Goal: Information Seeking & Learning: Learn about a topic

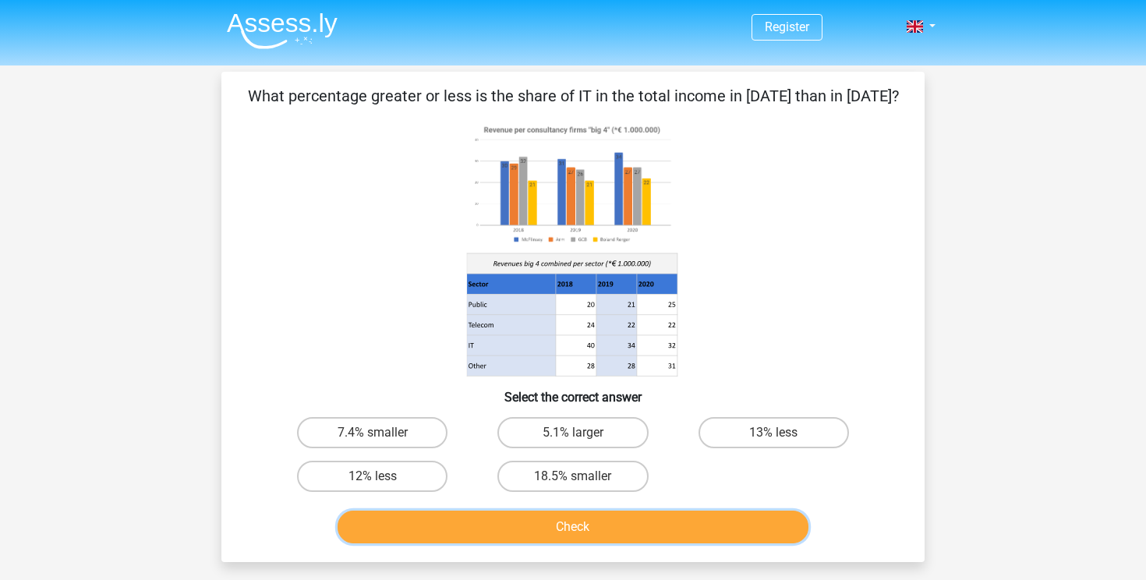
click at [473, 530] on button "Check" at bounding box center [574, 527] width 472 height 33
click at [566, 480] on label "18.5% smaller" at bounding box center [572, 476] width 150 height 31
click at [573, 480] on input "18.5% smaller" at bounding box center [578, 481] width 10 height 10
radio input "true"
click at [539, 522] on button "Check" at bounding box center [574, 527] width 472 height 33
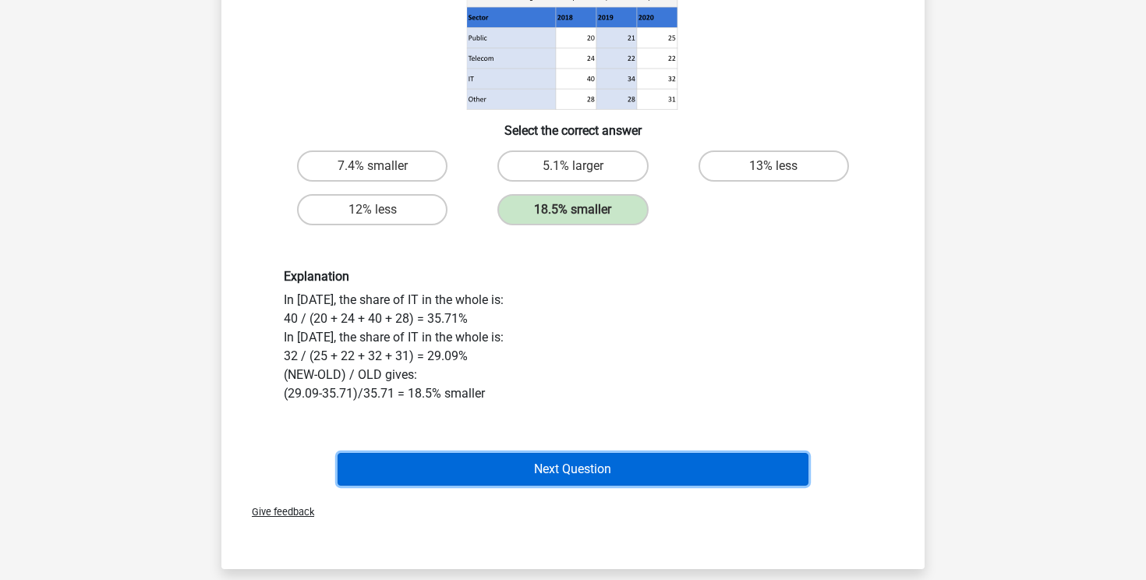
click at [571, 464] on button "Next Question" at bounding box center [574, 469] width 472 height 33
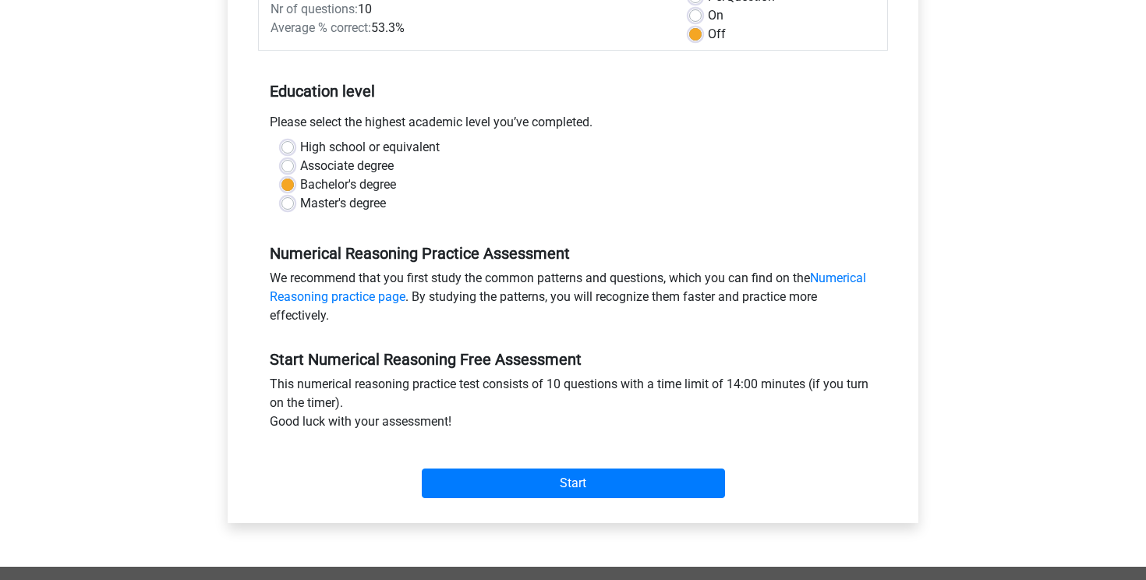
scroll to position [254, 0]
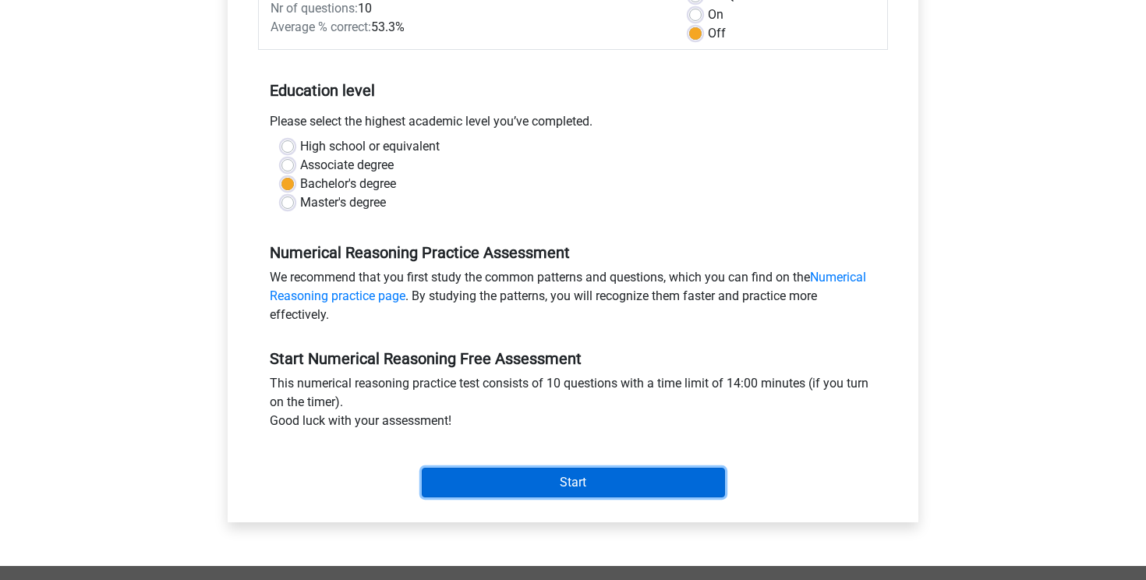
click at [521, 487] on input "Start" at bounding box center [573, 483] width 303 height 30
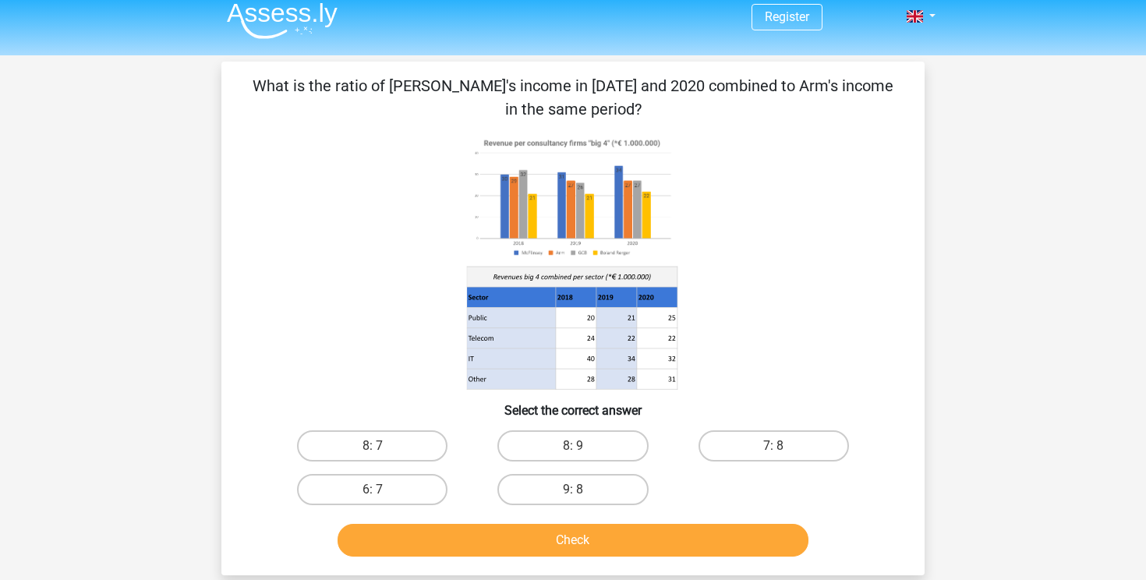
scroll to position [19, 0]
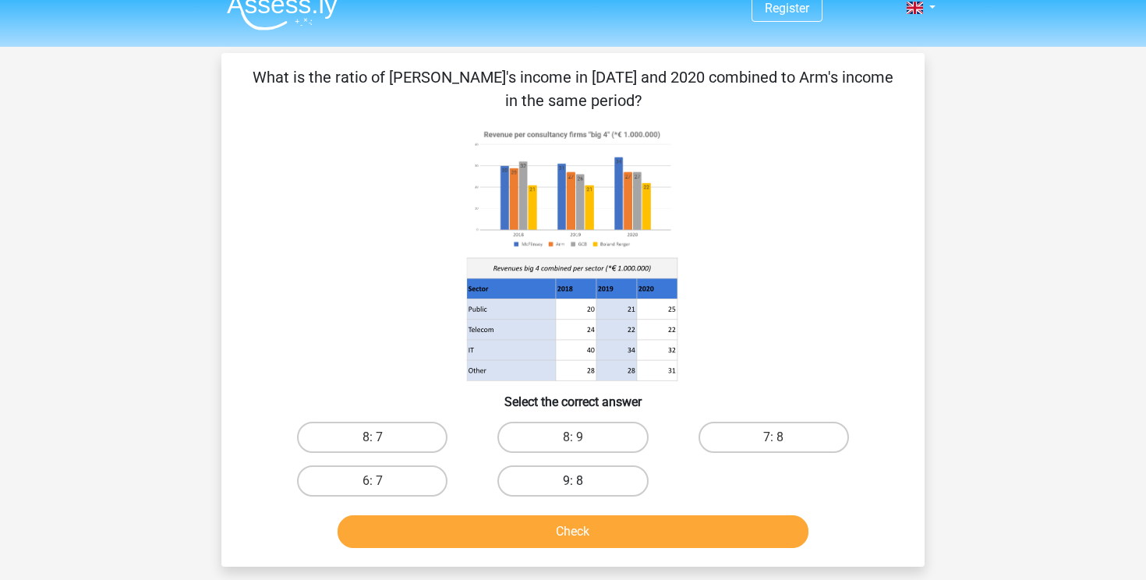
click at [508, 490] on label "9: 8" at bounding box center [572, 481] width 150 height 31
click at [573, 490] on input "9: 8" at bounding box center [578, 486] width 10 height 10
radio input "true"
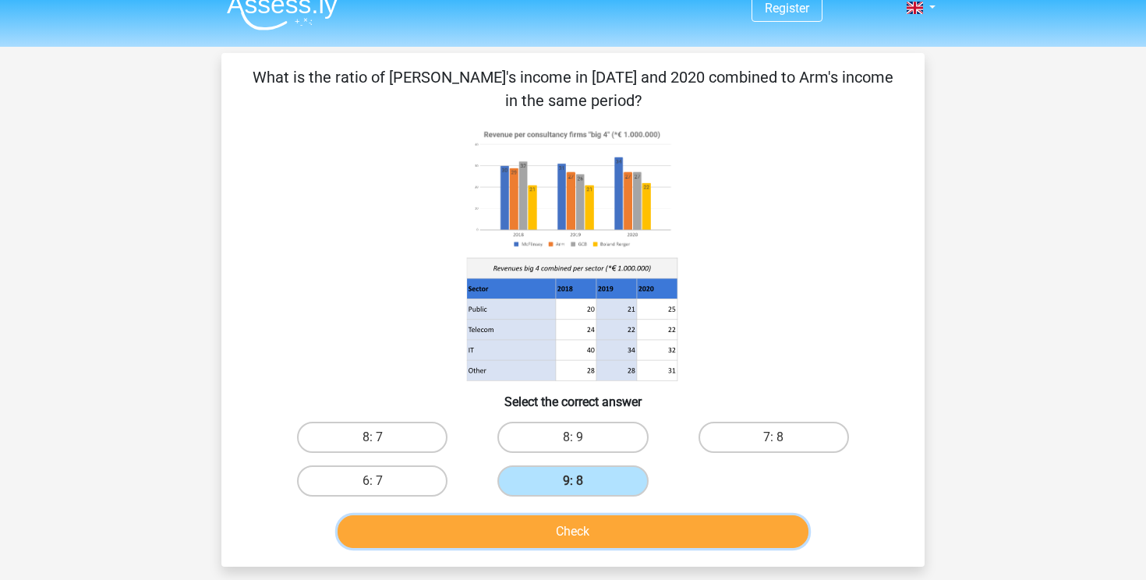
click at [492, 537] on button "Check" at bounding box center [574, 531] width 472 height 33
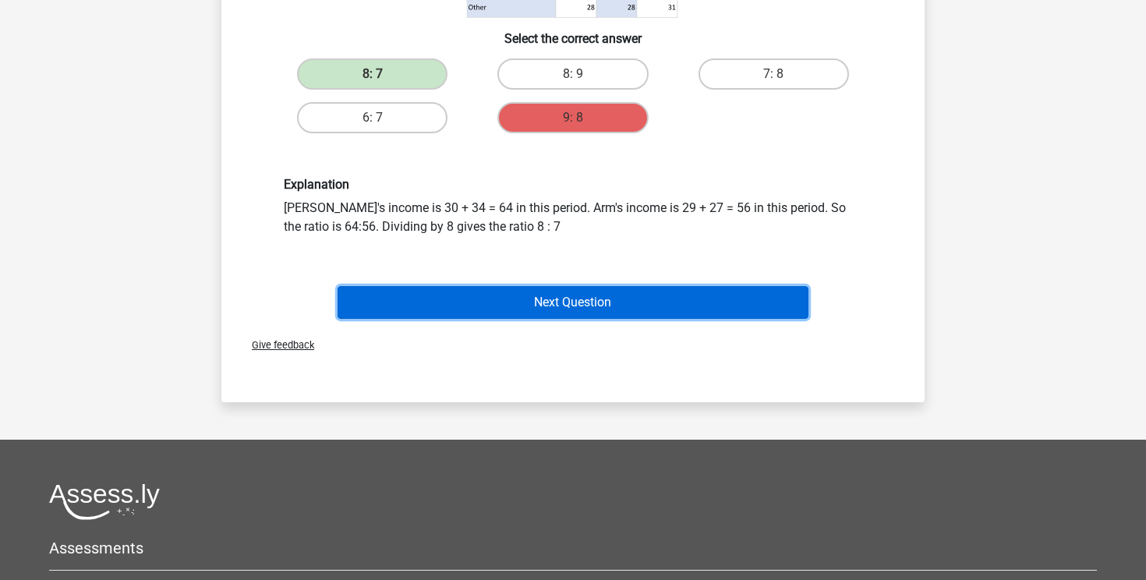
click at [552, 315] on button "Next Question" at bounding box center [574, 302] width 472 height 33
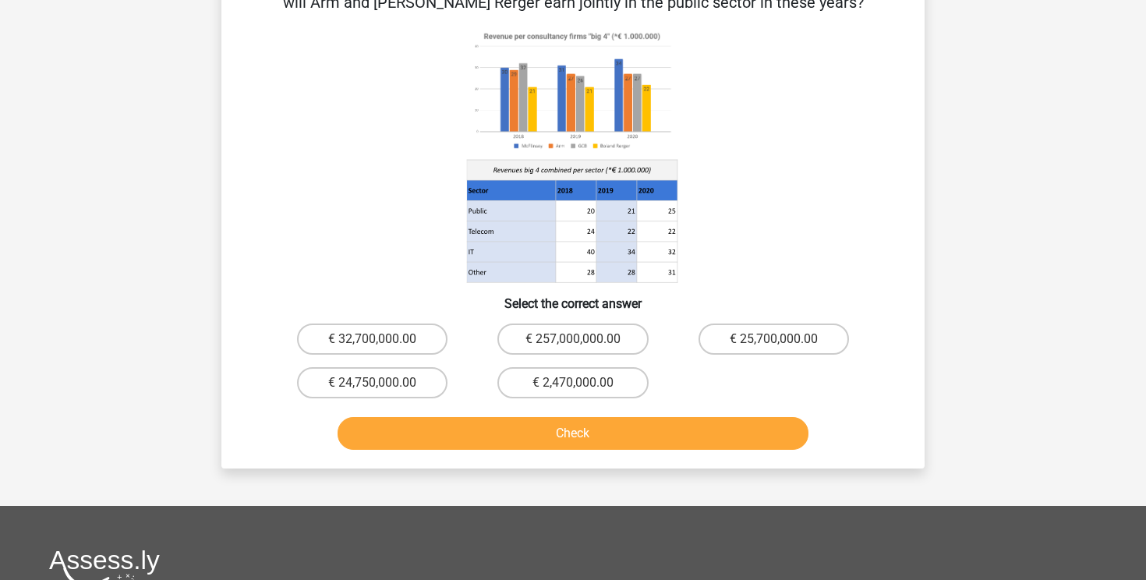
scroll to position [72, 0]
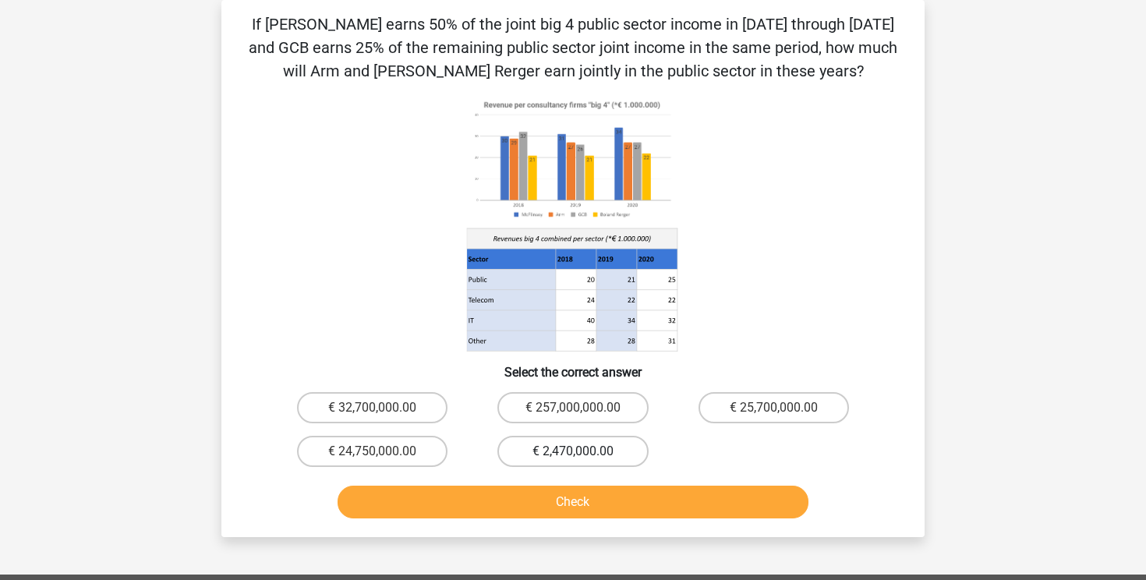
click at [533, 450] on label "€ 2,470,000.00" at bounding box center [572, 451] width 150 height 31
click at [573, 451] on input "€ 2,470,000.00" at bounding box center [578, 456] width 10 height 10
radio input "true"
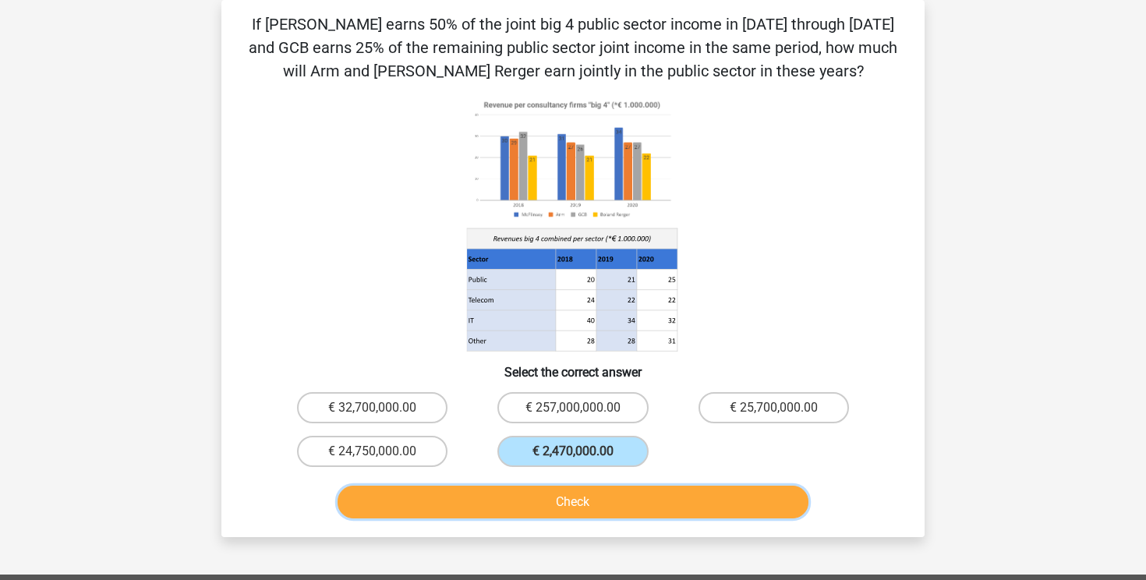
click at [512, 492] on button "Check" at bounding box center [574, 502] width 472 height 33
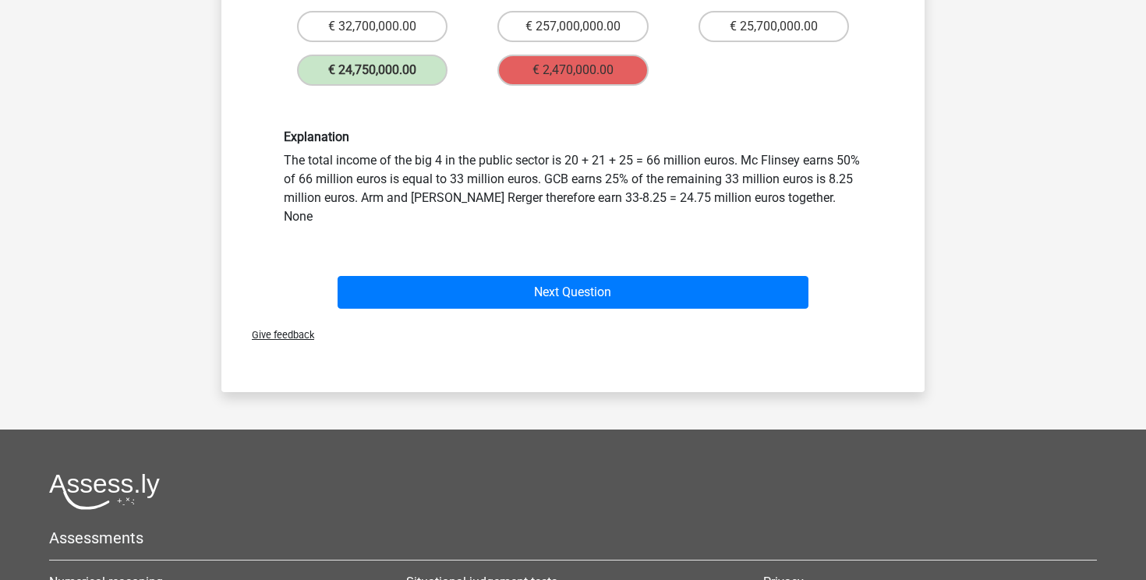
scroll to position [491, 0]
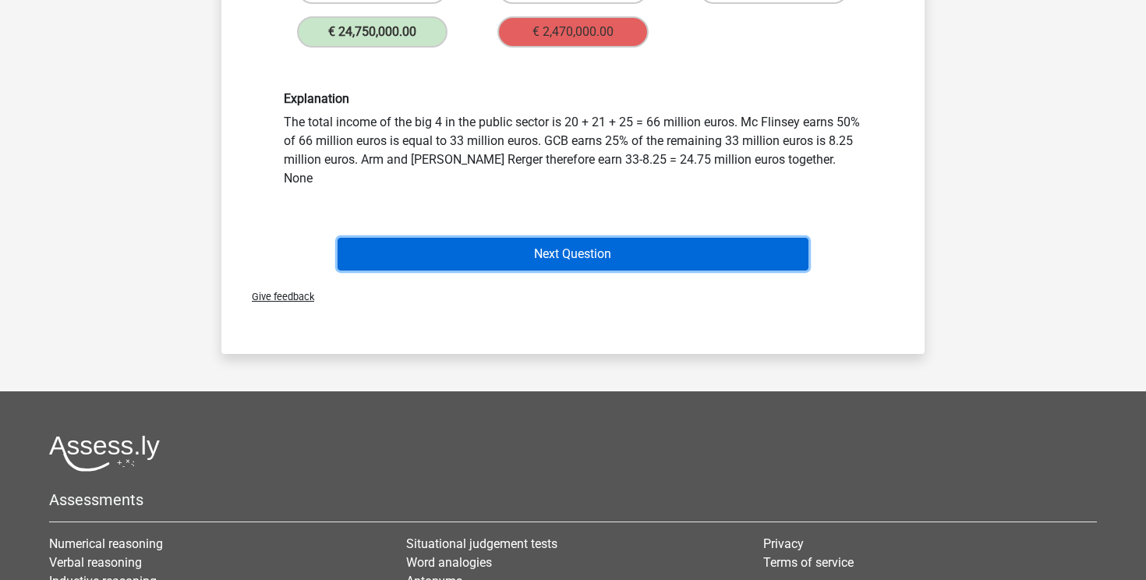
click at [587, 239] on button "Next Question" at bounding box center [574, 254] width 472 height 33
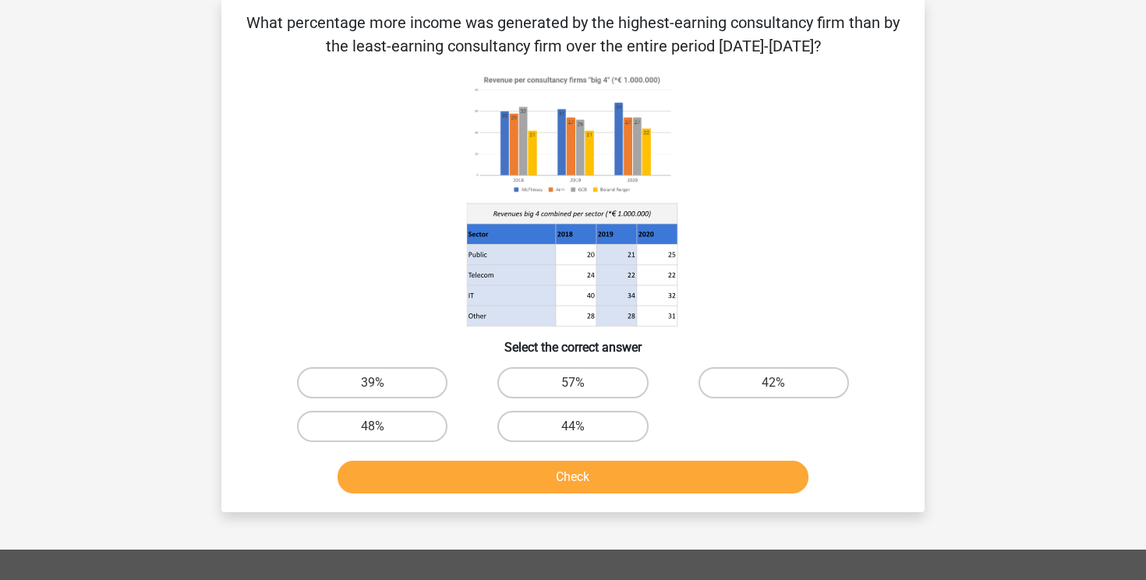
scroll to position [72, 0]
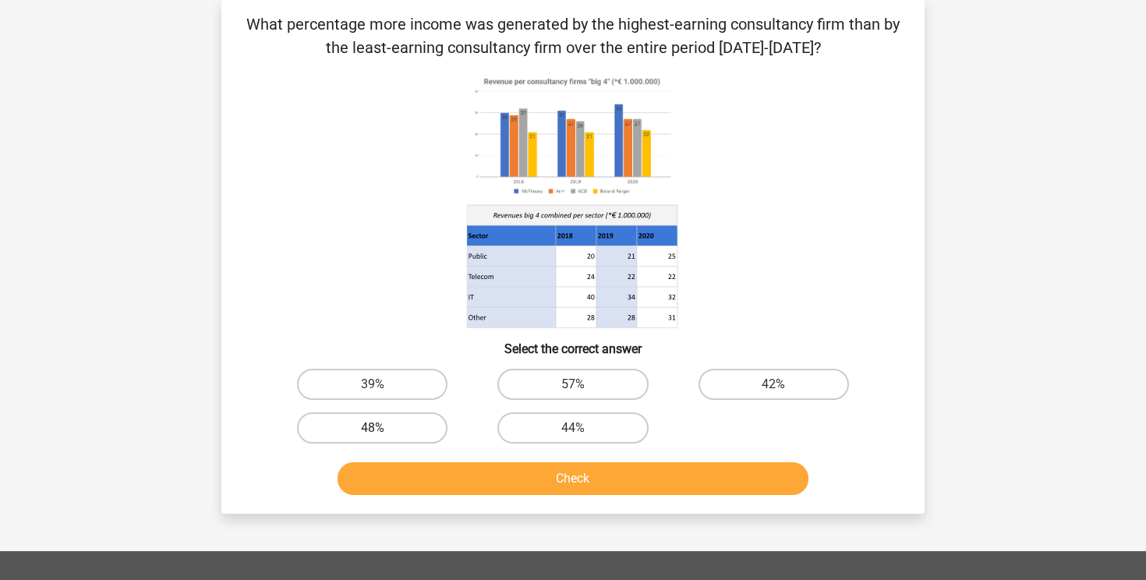
click at [394, 439] on label "48%" at bounding box center [372, 427] width 150 height 31
click at [383, 438] on input "48%" at bounding box center [378, 433] width 10 height 10
radio input "true"
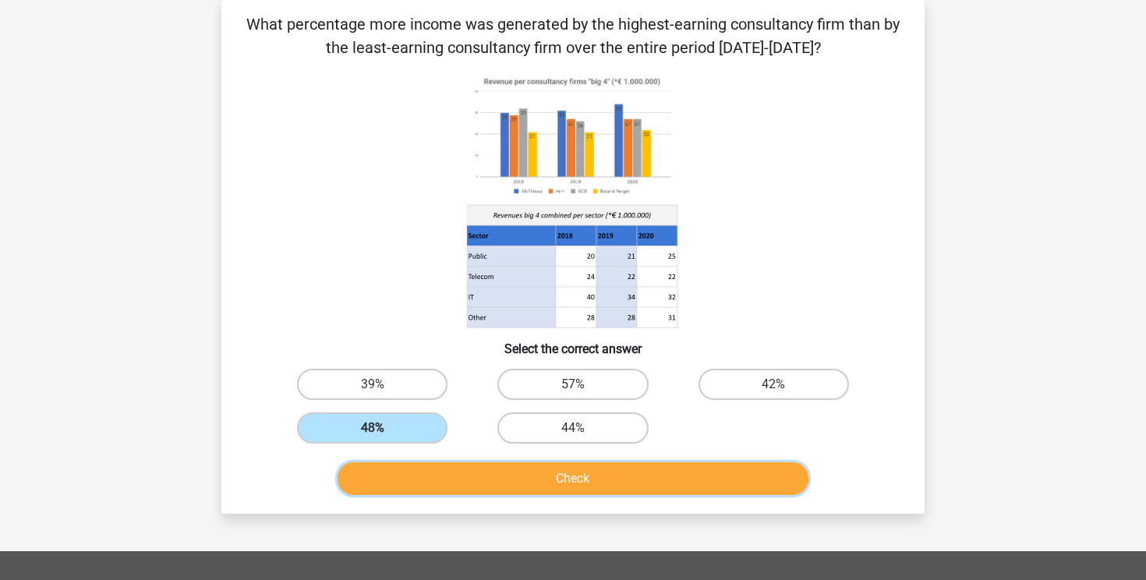
click at [420, 480] on button "Check" at bounding box center [574, 478] width 472 height 33
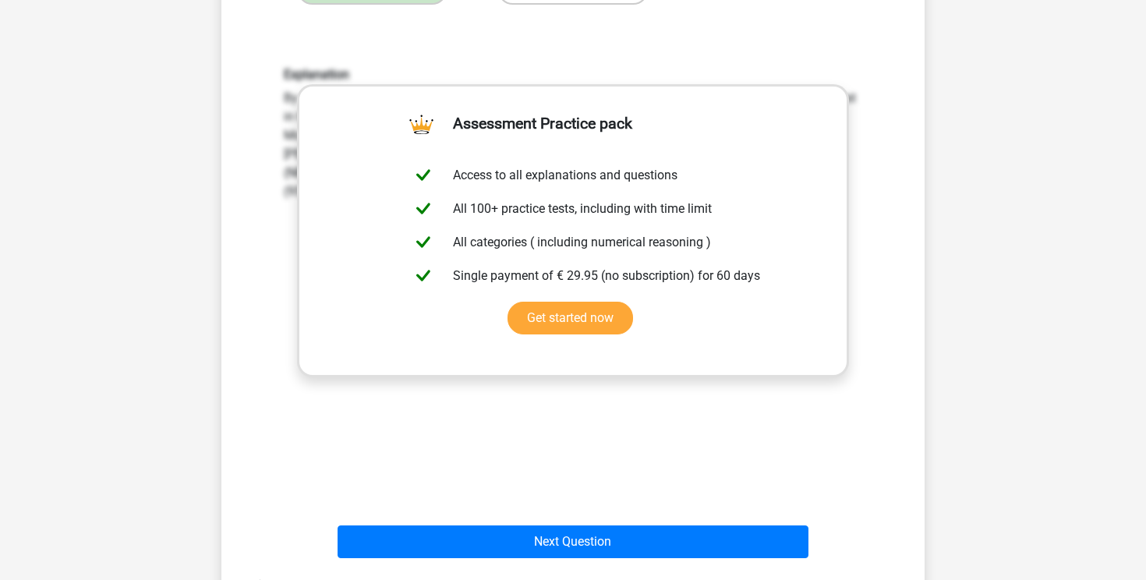
scroll to position [515, 0]
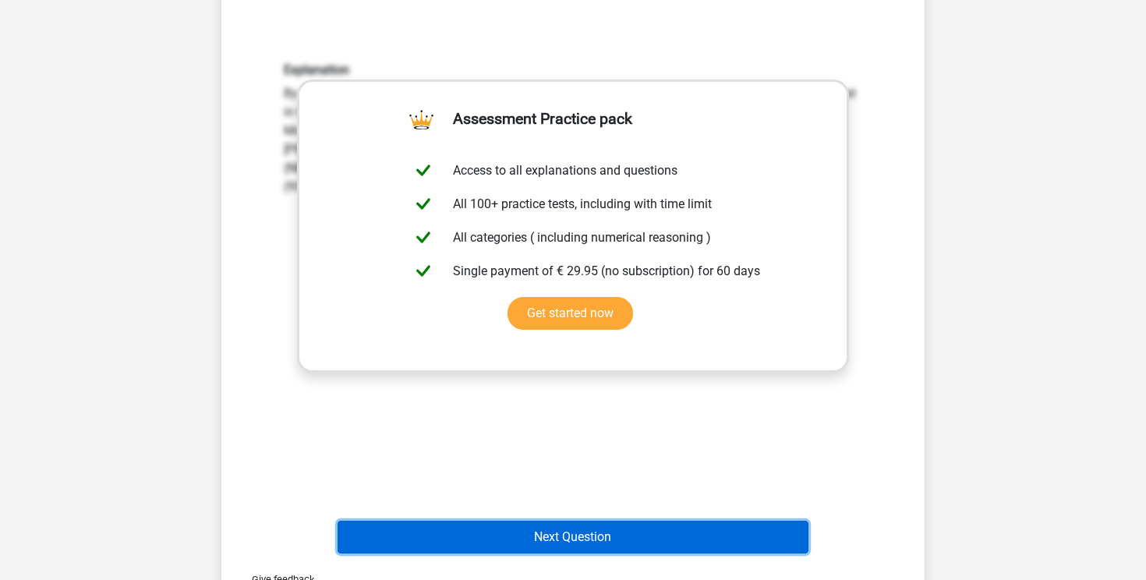
click at [521, 533] on button "Next Question" at bounding box center [574, 537] width 472 height 33
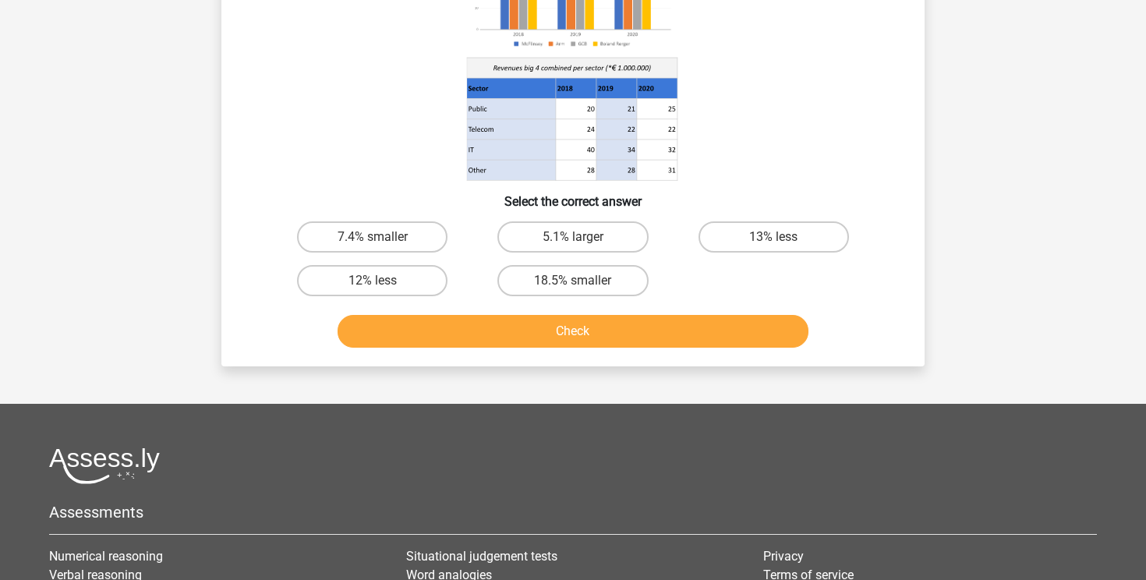
scroll to position [72, 0]
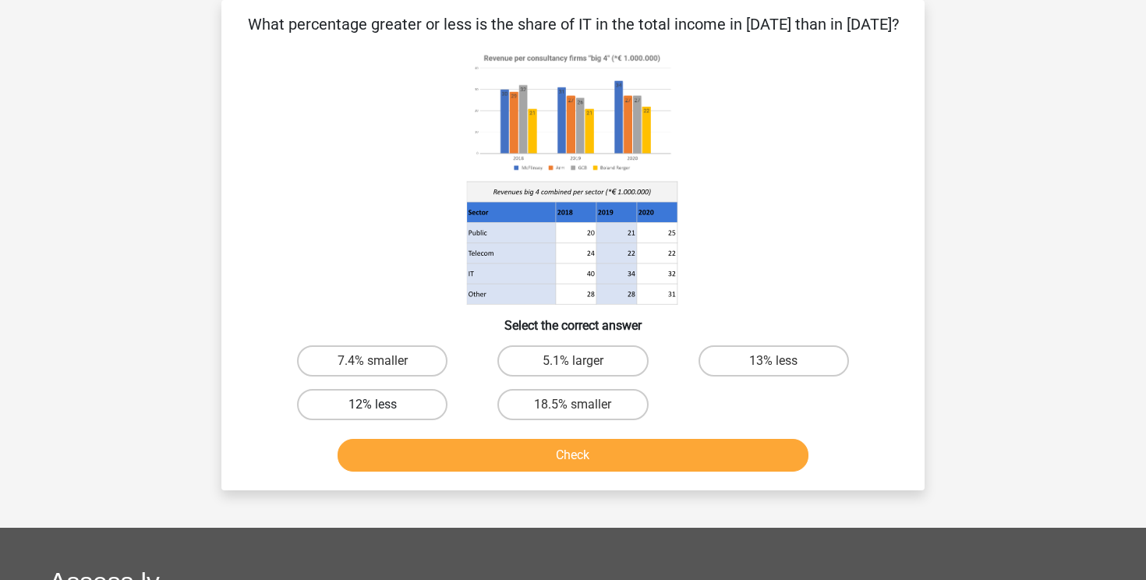
click at [401, 405] on label "12% less" at bounding box center [372, 404] width 150 height 31
click at [383, 405] on input "12% less" at bounding box center [378, 410] width 10 height 10
radio input "true"
click at [402, 366] on label "7.4% smaller" at bounding box center [372, 360] width 150 height 31
click at [383, 366] on input "7.4% smaller" at bounding box center [378, 366] width 10 height 10
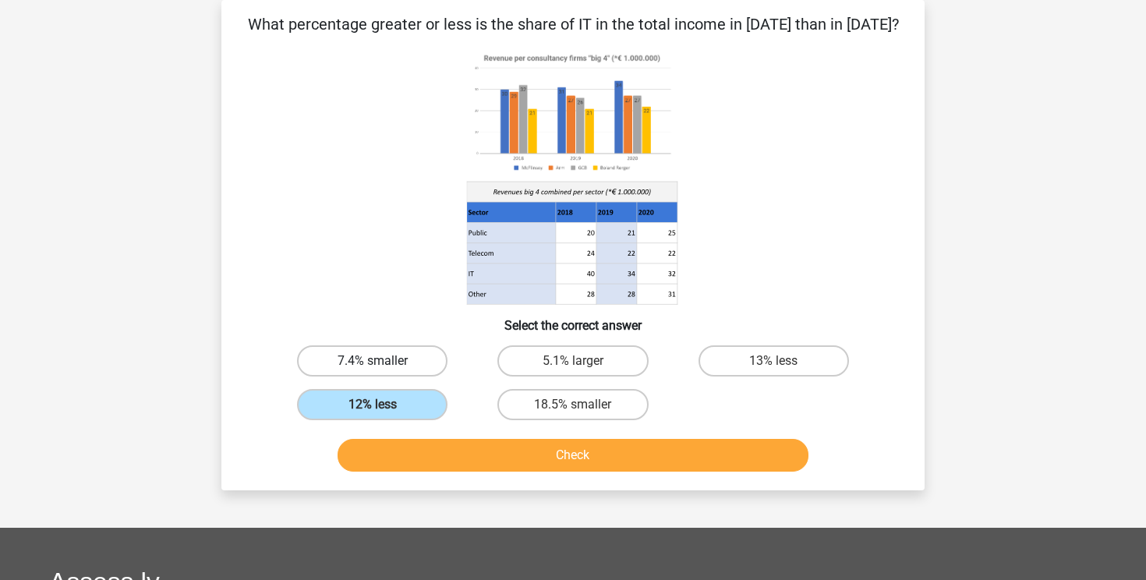
radio input "true"
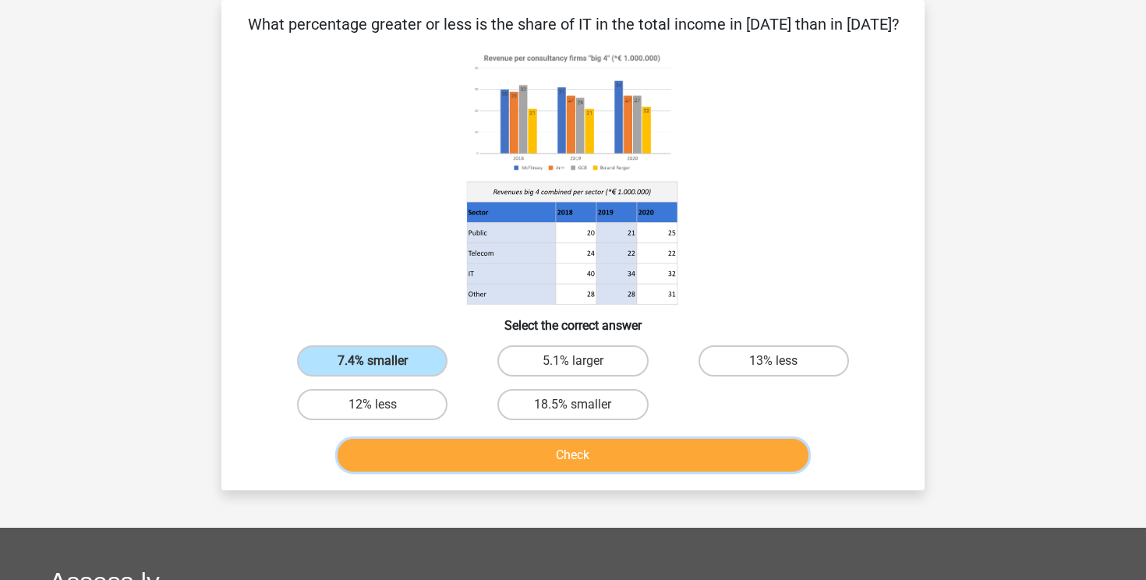
click at [459, 455] on button "Check" at bounding box center [574, 455] width 472 height 33
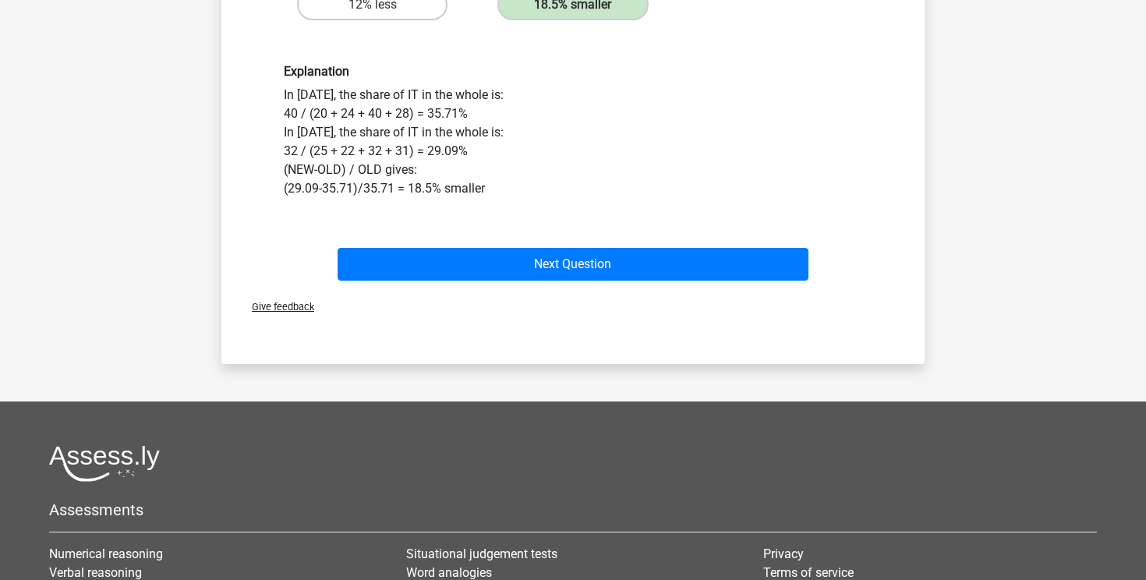
scroll to position [480, 0]
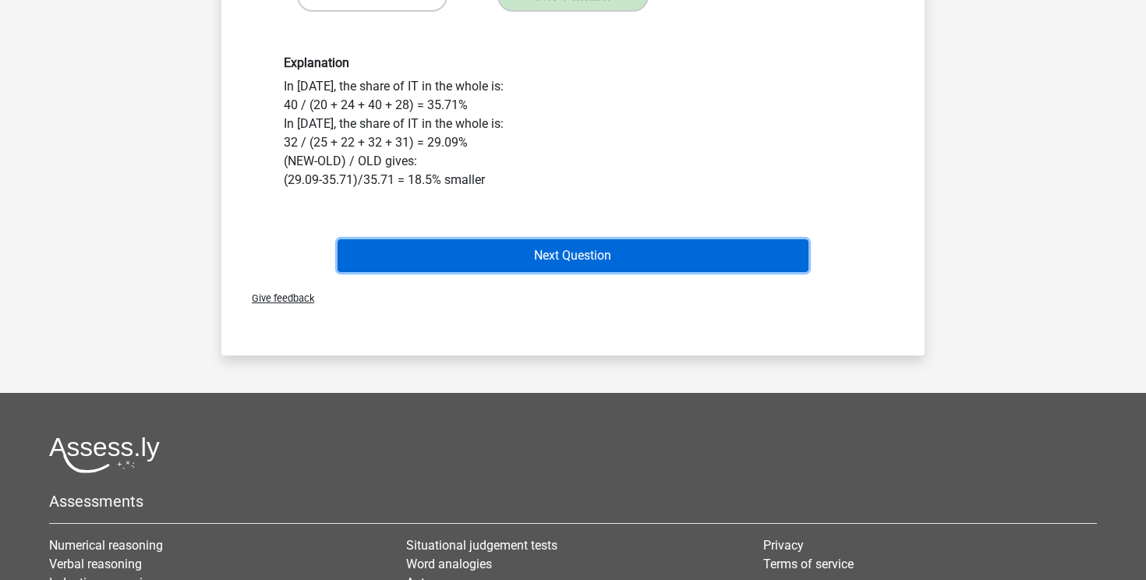
click at [584, 263] on button "Next Question" at bounding box center [574, 255] width 472 height 33
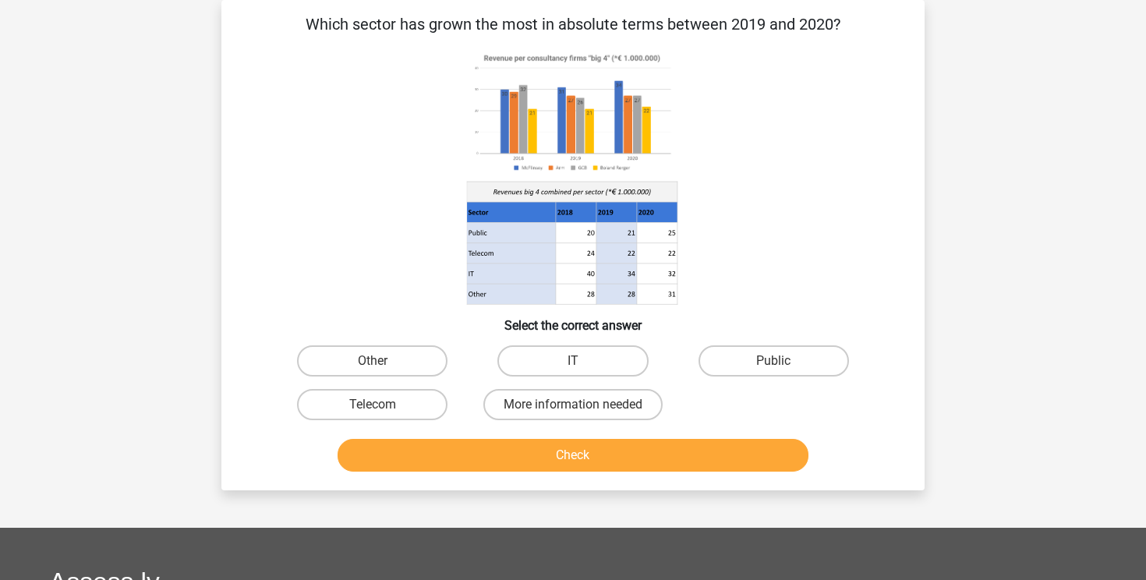
scroll to position [72, 0]
click at [788, 366] on label "Public" at bounding box center [774, 360] width 150 height 31
click at [784, 366] on input "Public" at bounding box center [779, 366] width 10 height 10
radio input "true"
click at [603, 465] on button "Check" at bounding box center [574, 455] width 472 height 33
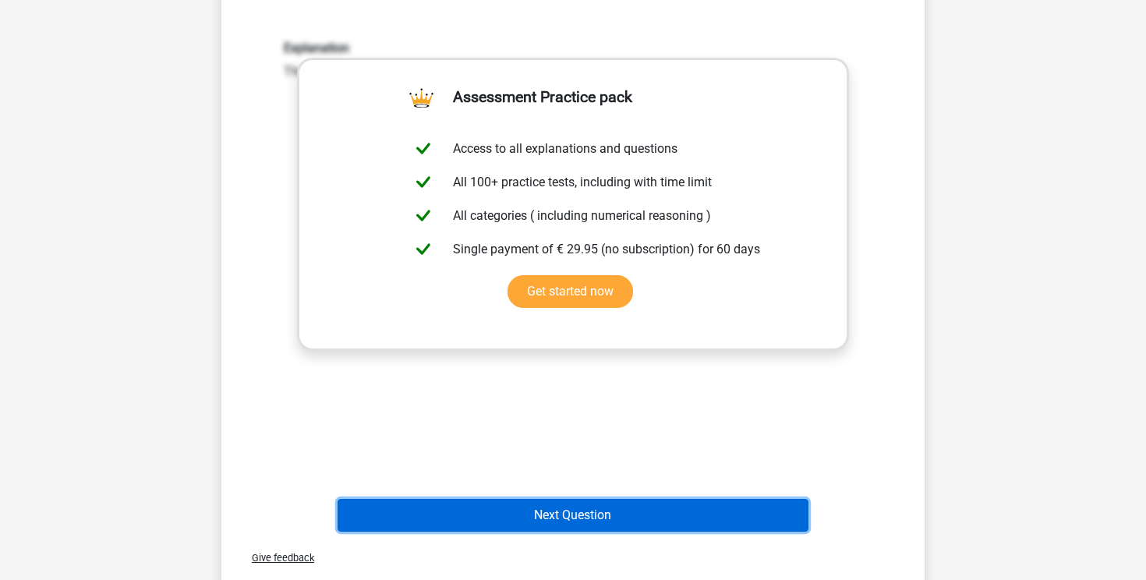
click at [536, 514] on button "Next Question" at bounding box center [574, 515] width 472 height 33
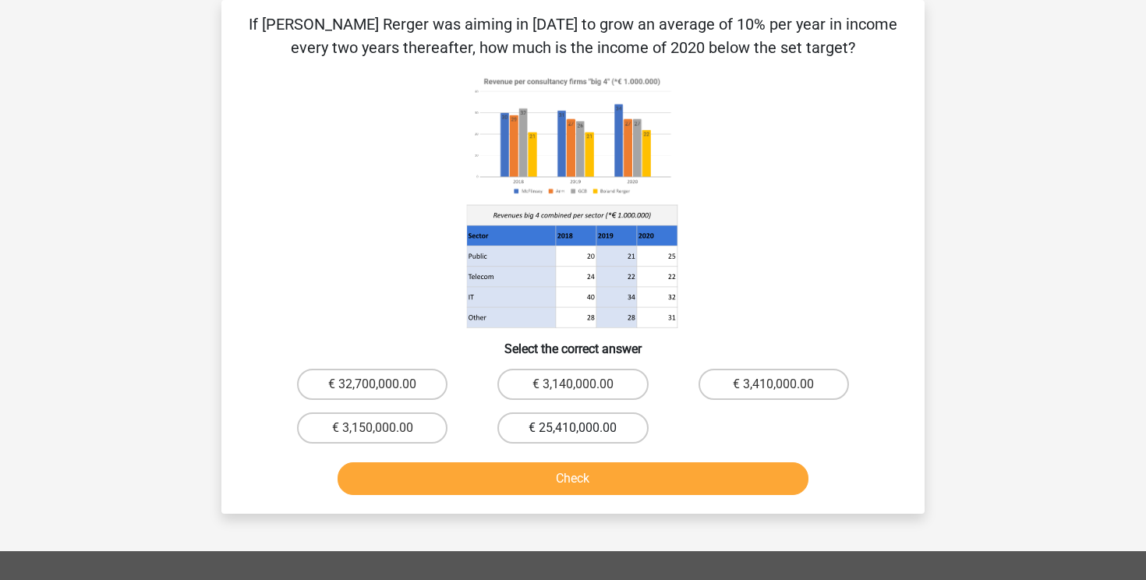
click at [535, 423] on label "€ 25,410,000.00" at bounding box center [572, 427] width 150 height 31
click at [573, 428] on input "€ 25,410,000.00" at bounding box center [578, 433] width 10 height 10
radio input "true"
click at [391, 427] on label "€ 3,150,000.00" at bounding box center [372, 427] width 150 height 31
click at [383, 428] on input "€ 3,150,000.00" at bounding box center [378, 433] width 10 height 10
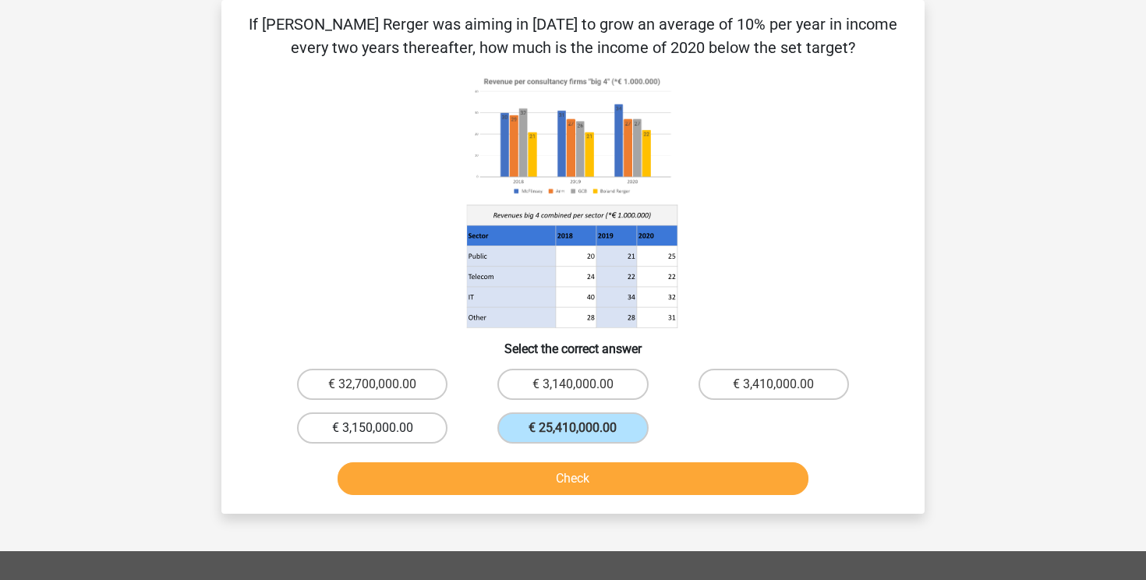
radio input "true"
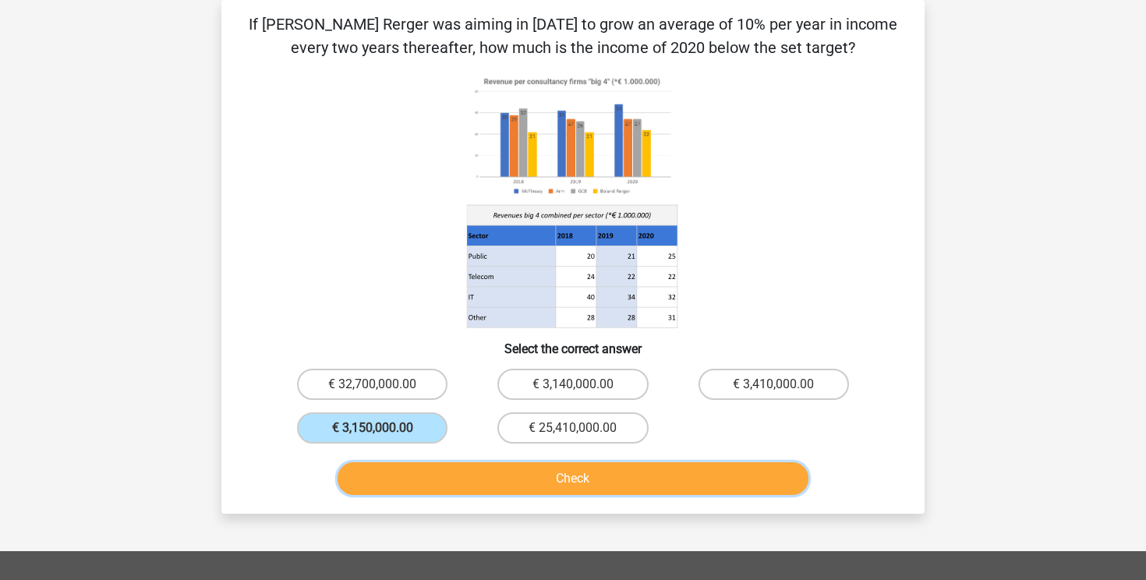
click at [483, 489] on button "Check" at bounding box center [574, 478] width 472 height 33
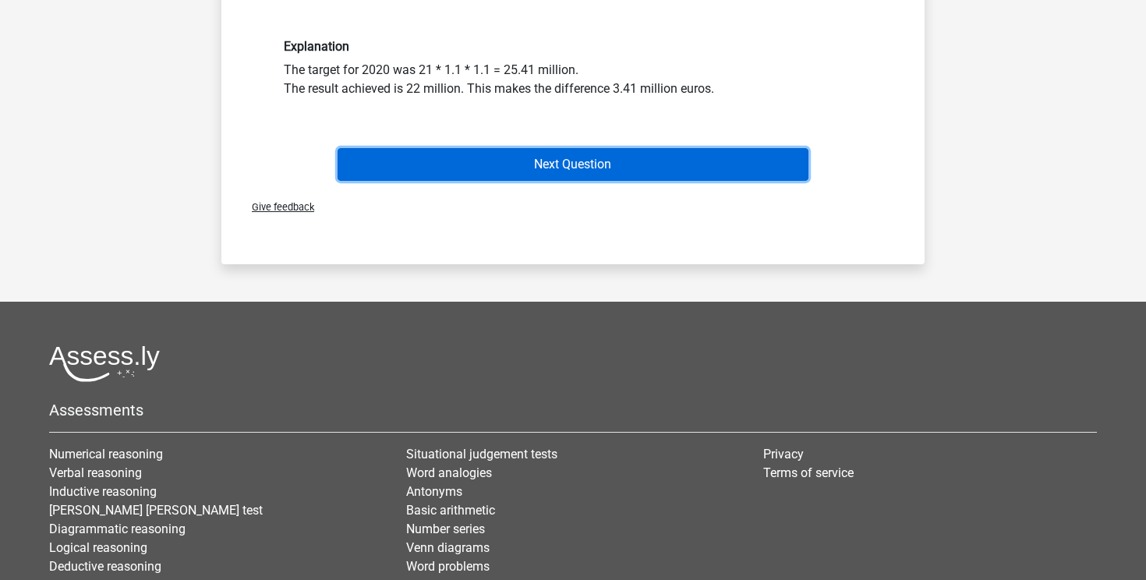
click at [621, 149] on button "Next Question" at bounding box center [574, 164] width 472 height 33
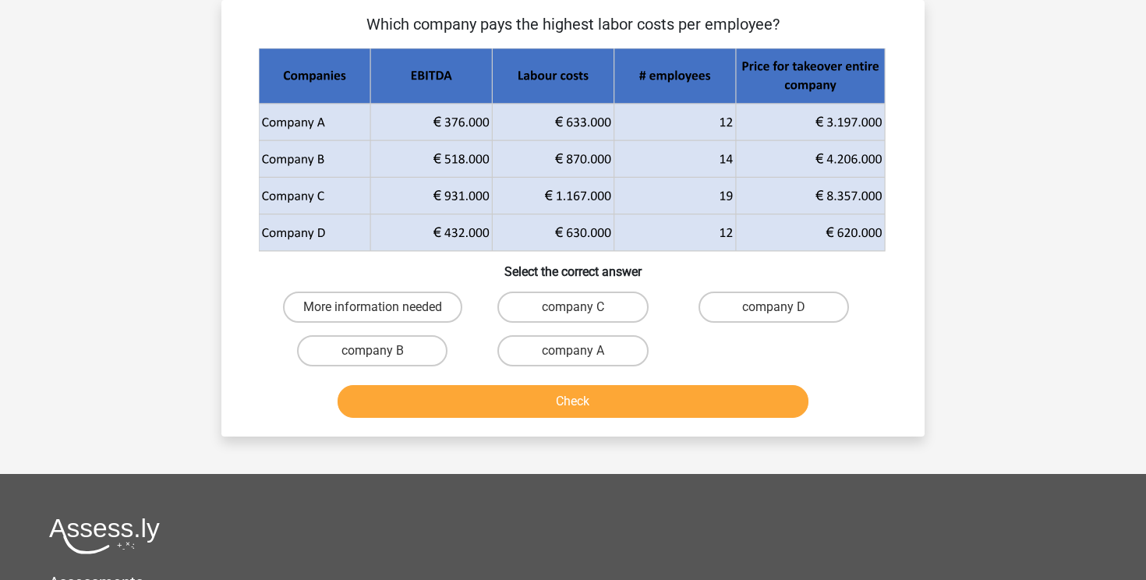
scroll to position [0, 0]
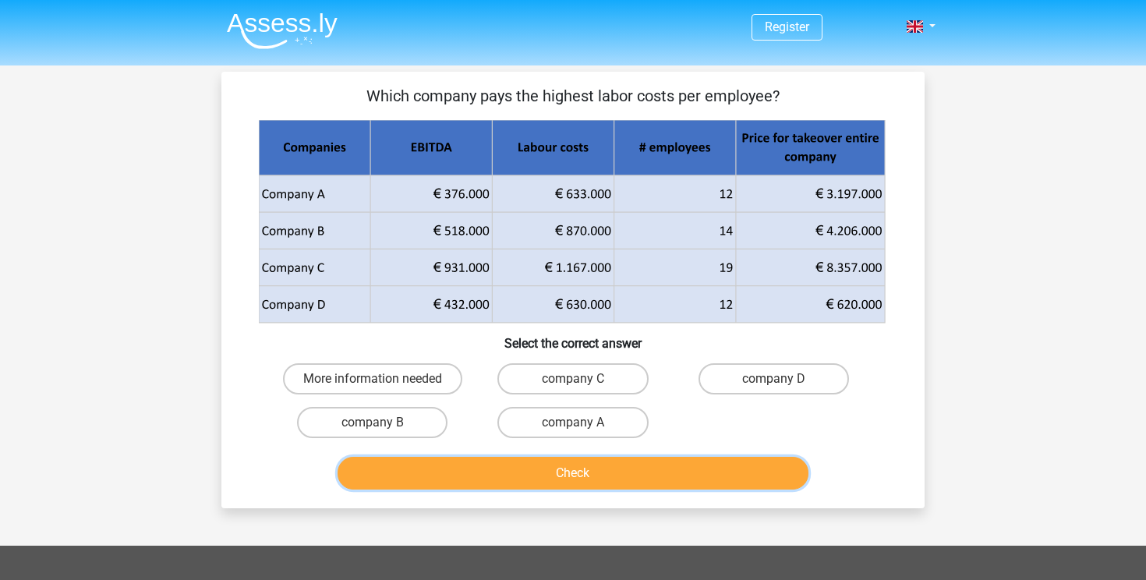
click at [475, 472] on button "Check" at bounding box center [574, 473] width 472 height 33
